Goal: Book appointment/travel/reservation

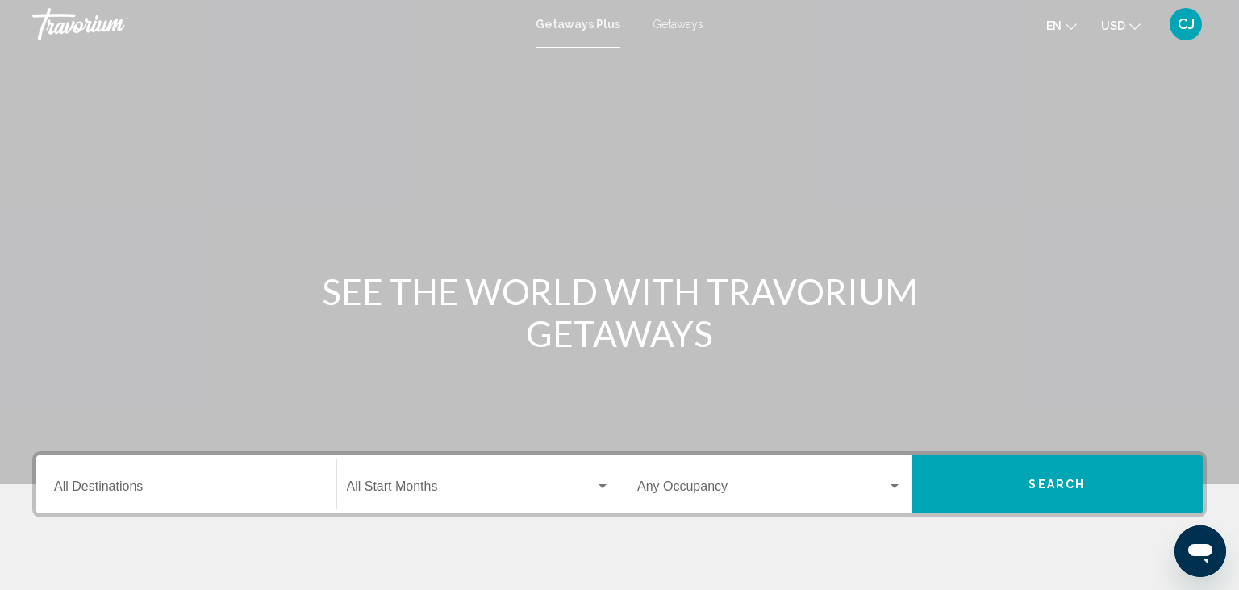
click at [188, 483] on input "Destination All Destinations" at bounding box center [186, 489] width 265 height 15
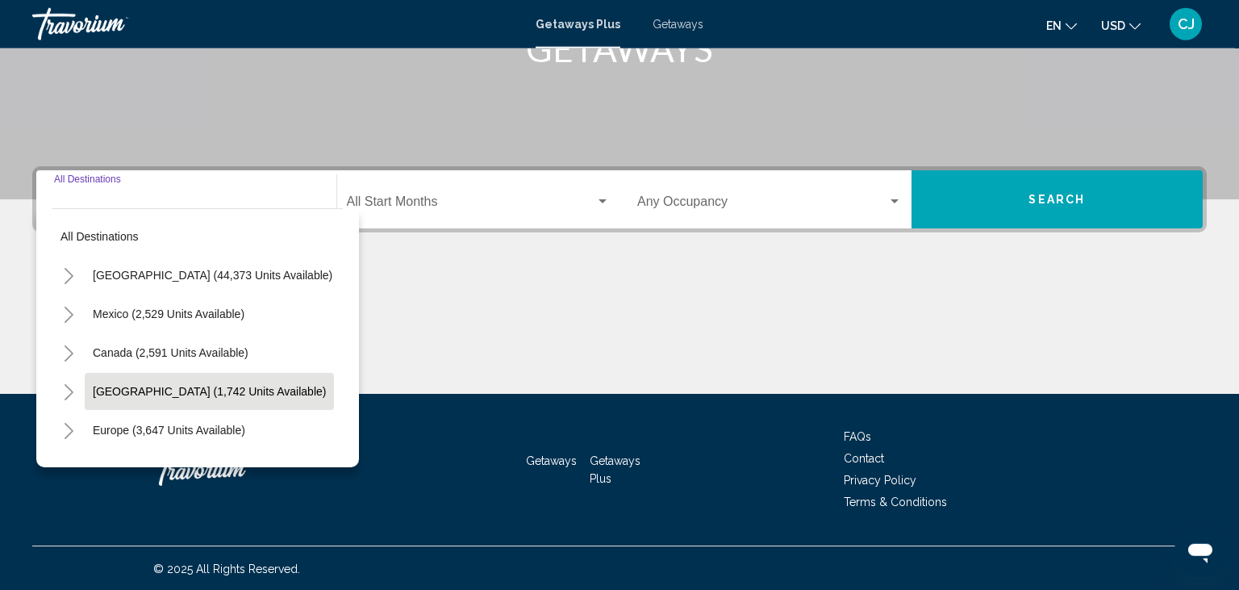
scroll to position [286, 0]
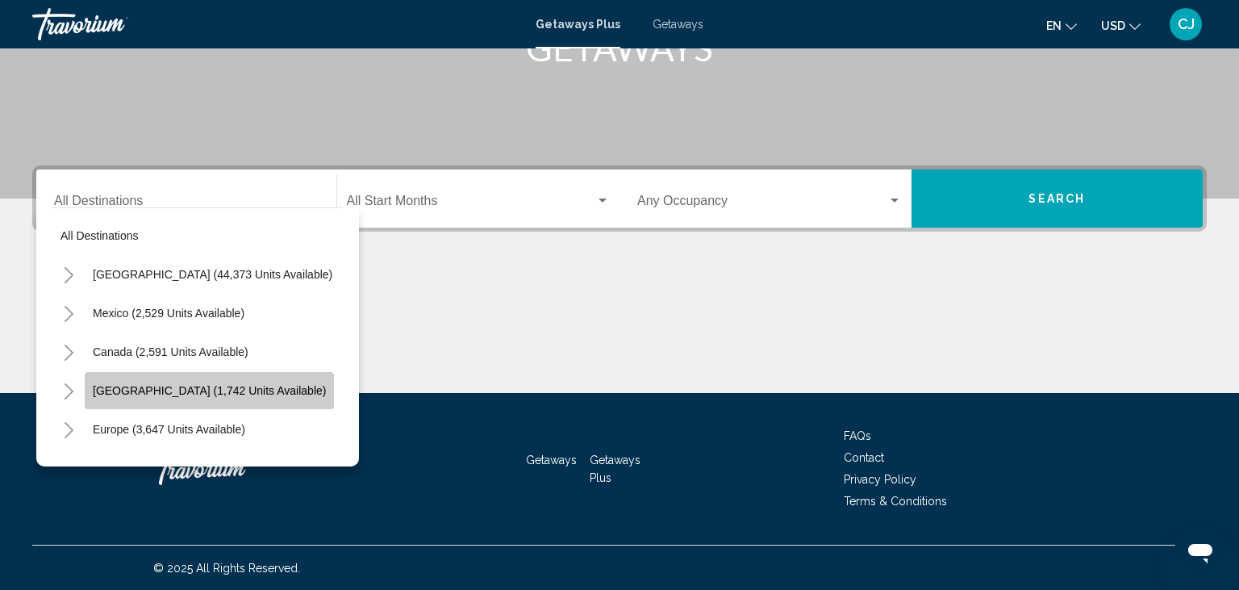
click at [123, 386] on span "[GEOGRAPHIC_DATA] (1,742 units available)" at bounding box center [209, 390] width 233 height 13
type input "**********"
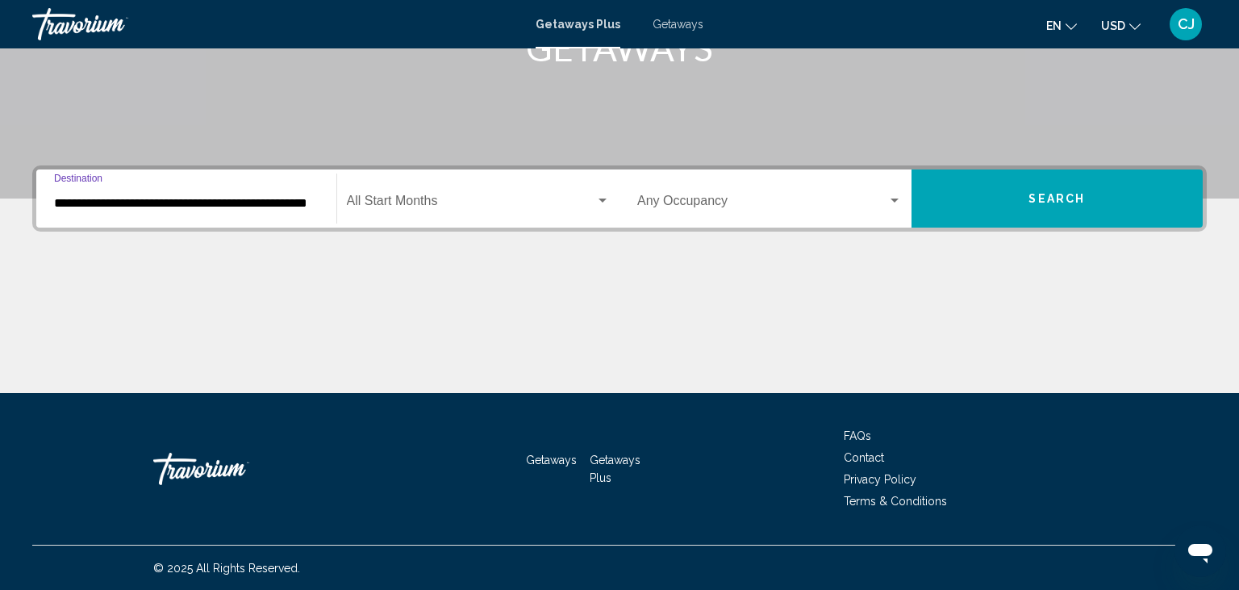
click at [600, 205] on div "Search widget" at bounding box center [602, 200] width 15 height 13
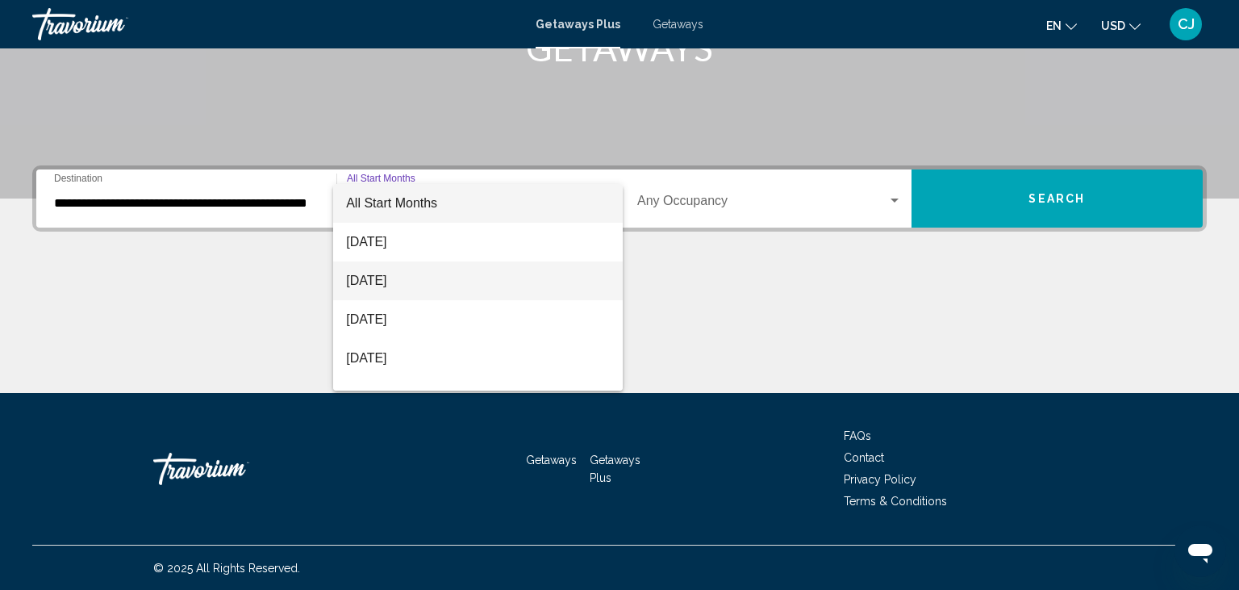
click at [395, 293] on span "[DATE]" at bounding box center [478, 280] width 264 height 39
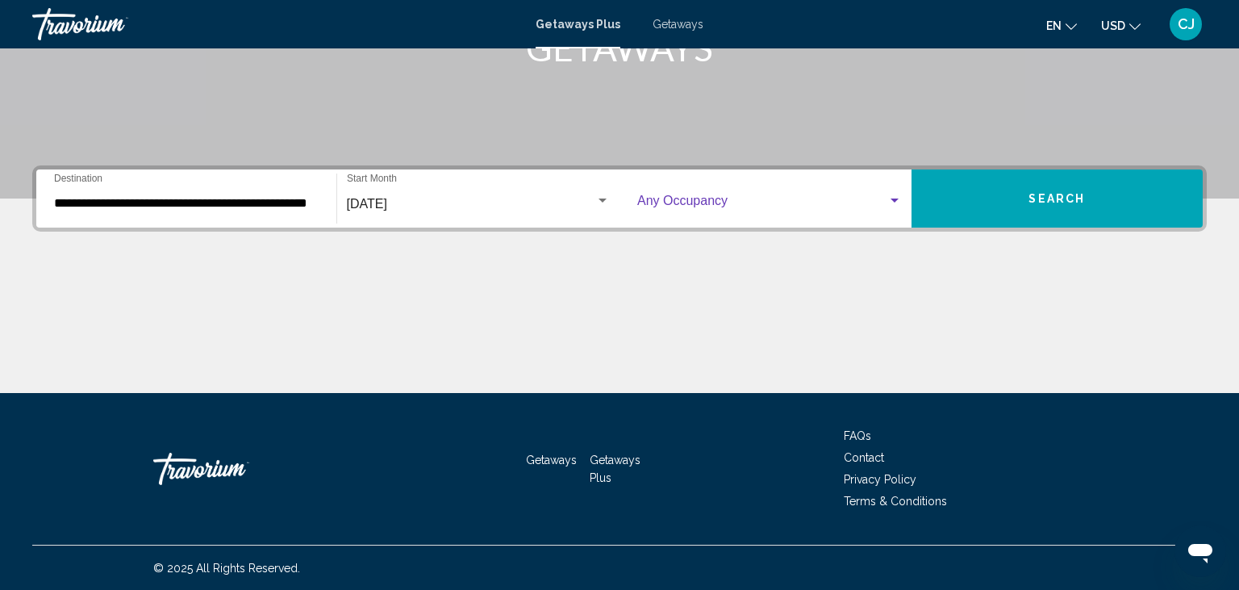
click at [897, 202] on div "Search widget" at bounding box center [894, 200] width 15 height 13
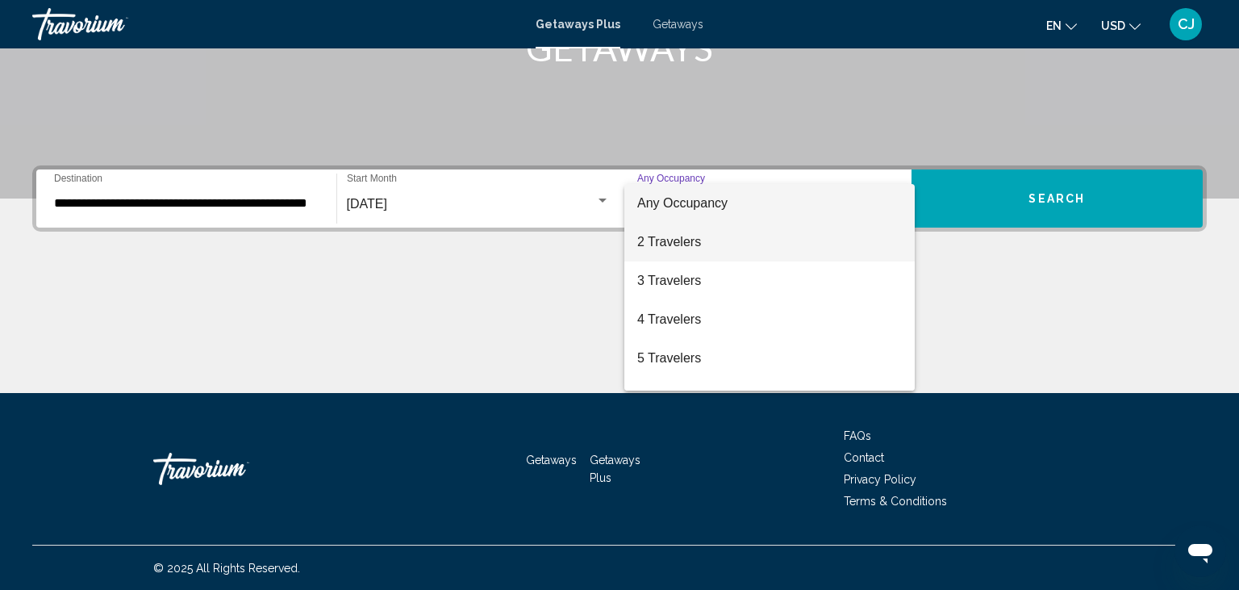
click at [698, 238] on span "2 Travelers" at bounding box center [769, 242] width 265 height 39
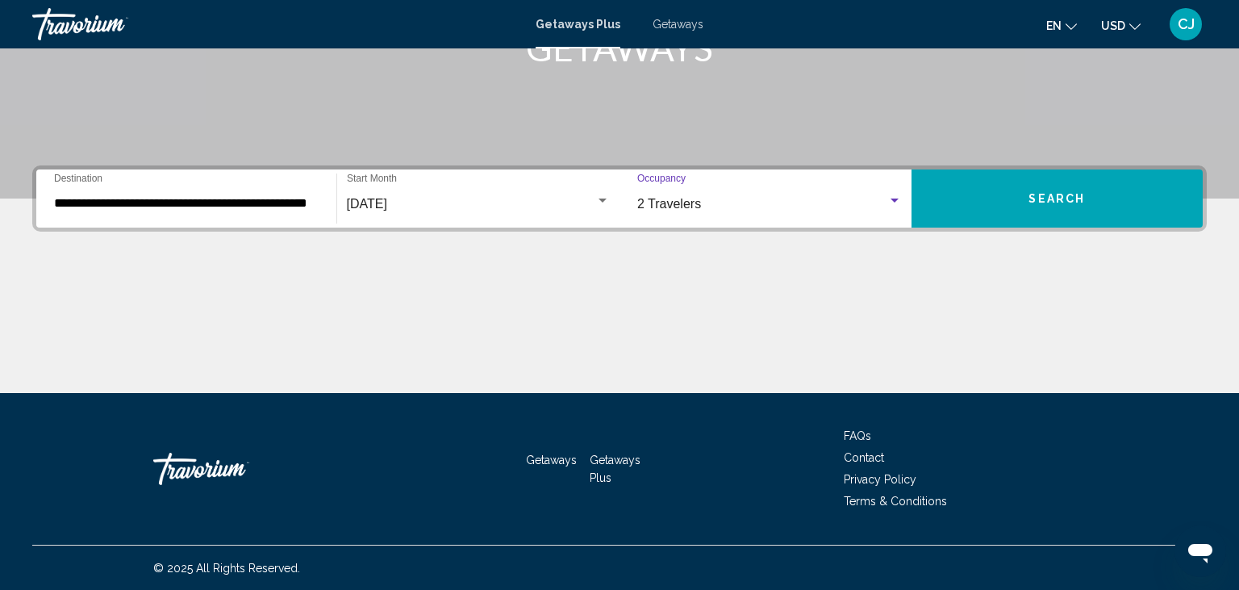
click at [1048, 194] on span "Search" at bounding box center [1056, 199] width 56 height 13
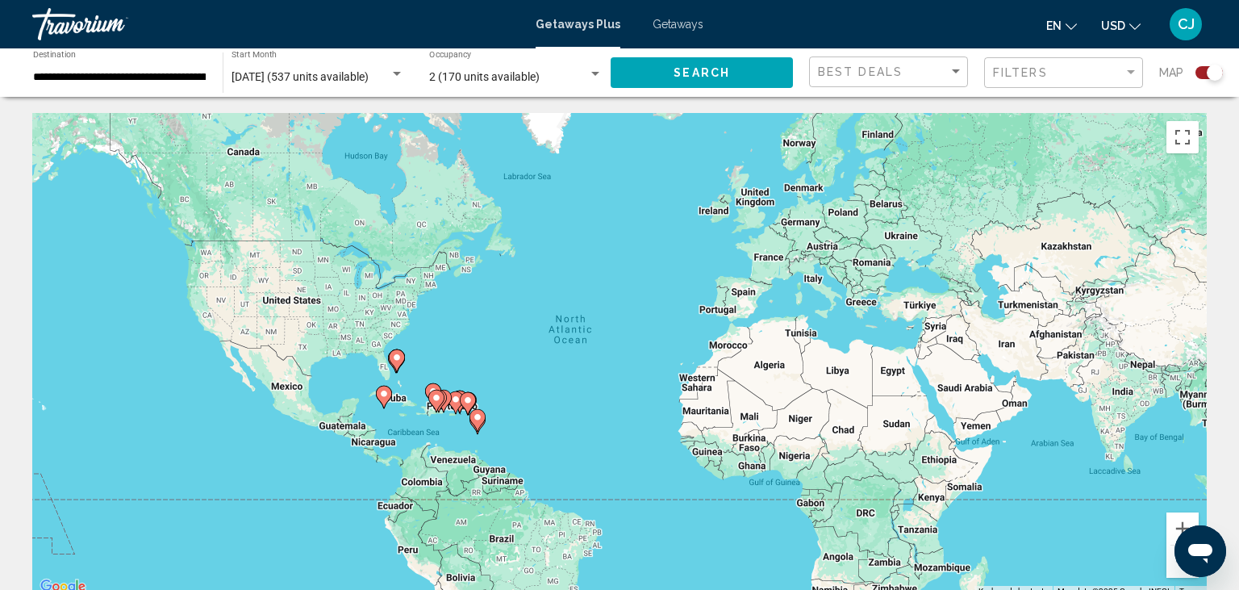
click at [682, 22] on span "Getaways" at bounding box center [677, 24] width 51 height 13
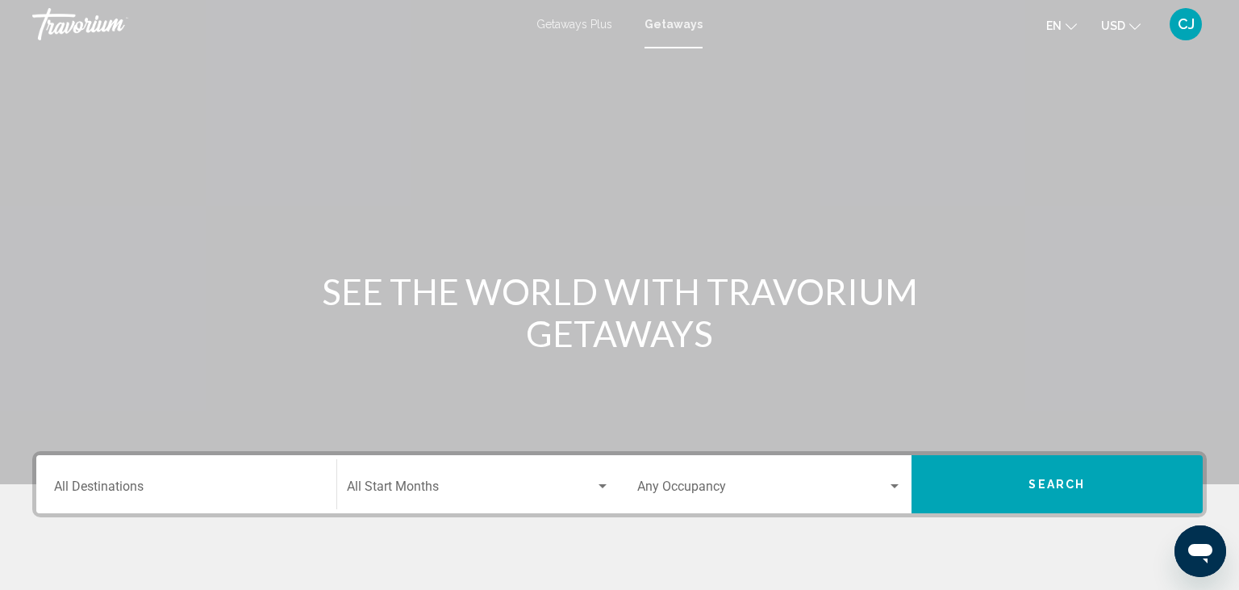
click at [194, 484] on input "Destination All Destinations" at bounding box center [186, 489] width 265 height 15
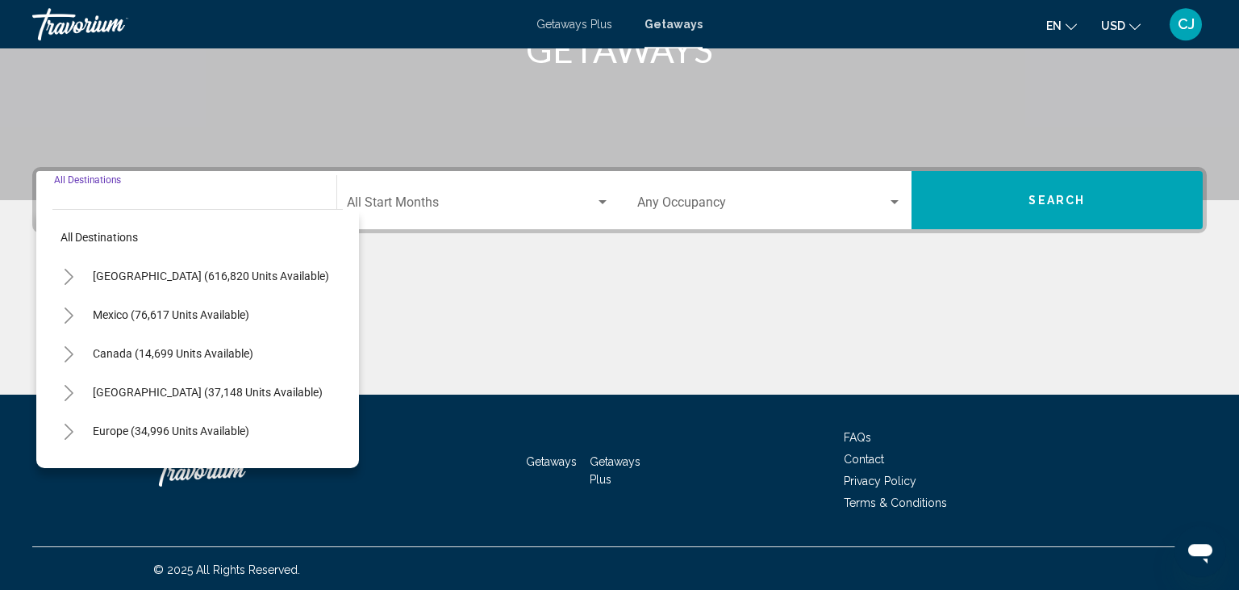
scroll to position [286, 0]
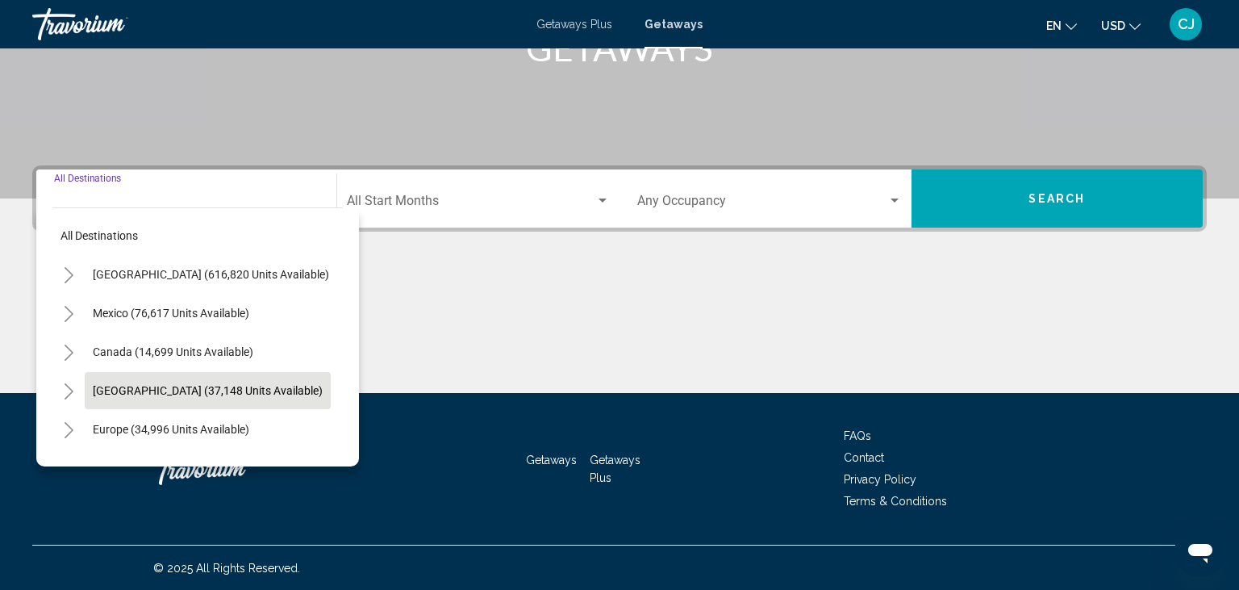
click at [147, 387] on span "[GEOGRAPHIC_DATA] (37,148 units available)" at bounding box center [208, 390] width 230 height 13
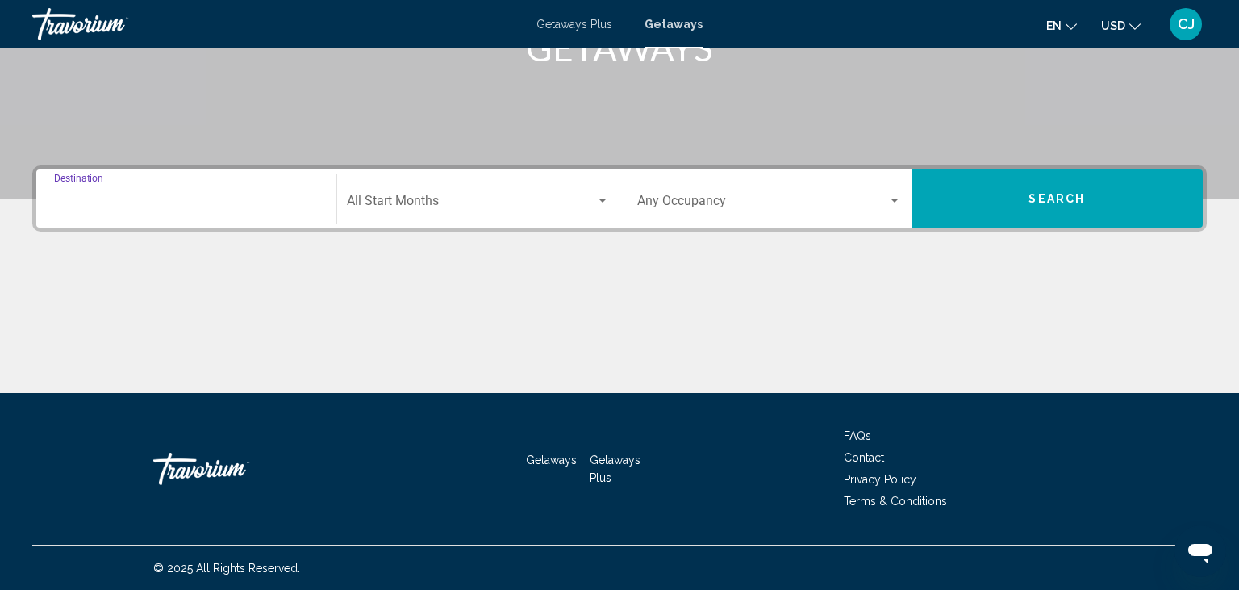
type input "**********"
click at [598, 202] on div "Search widget" at bounding box center [602, 200] width 8 height 4
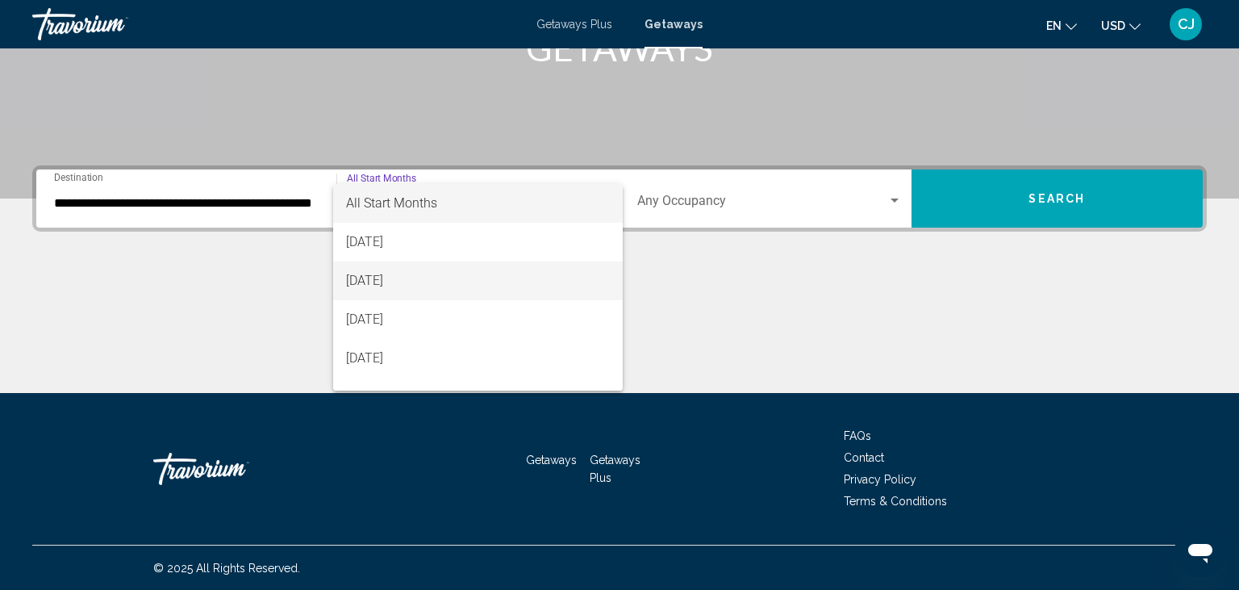
click at [430, 279] on span "[DATE]" at bounding box center [478, 280] width 264 height 39
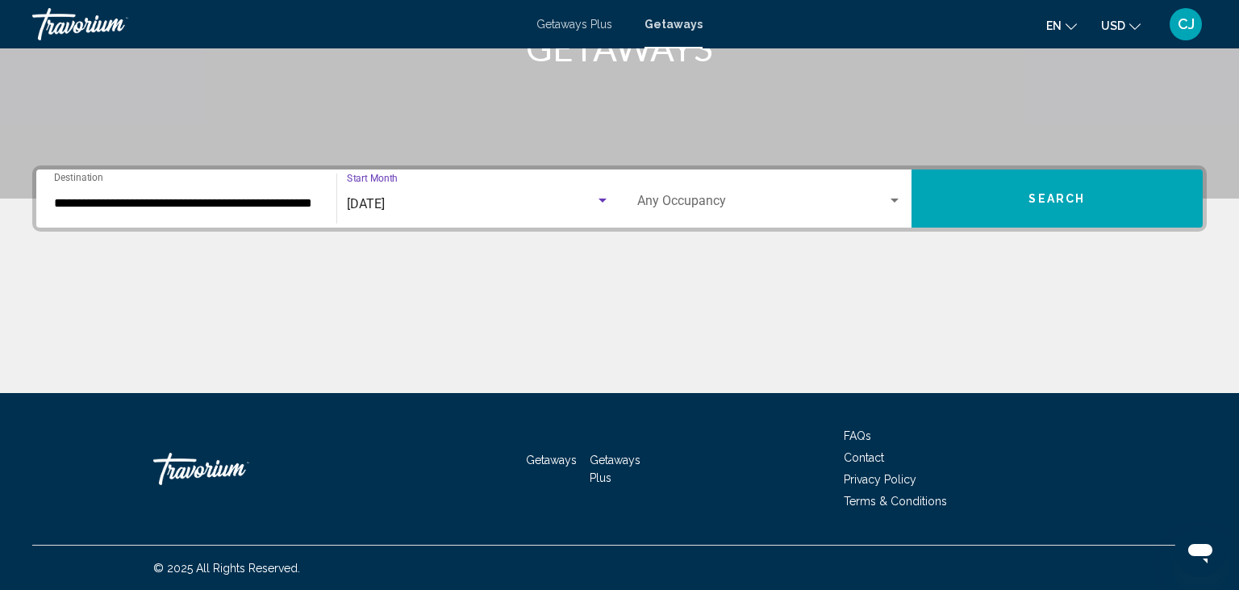
click at [1035, 211] on button "Search" at bounding box center [1057, 198] width 292 height 58
